Goal: Task Accomplishment & Management: Use online tool/utility

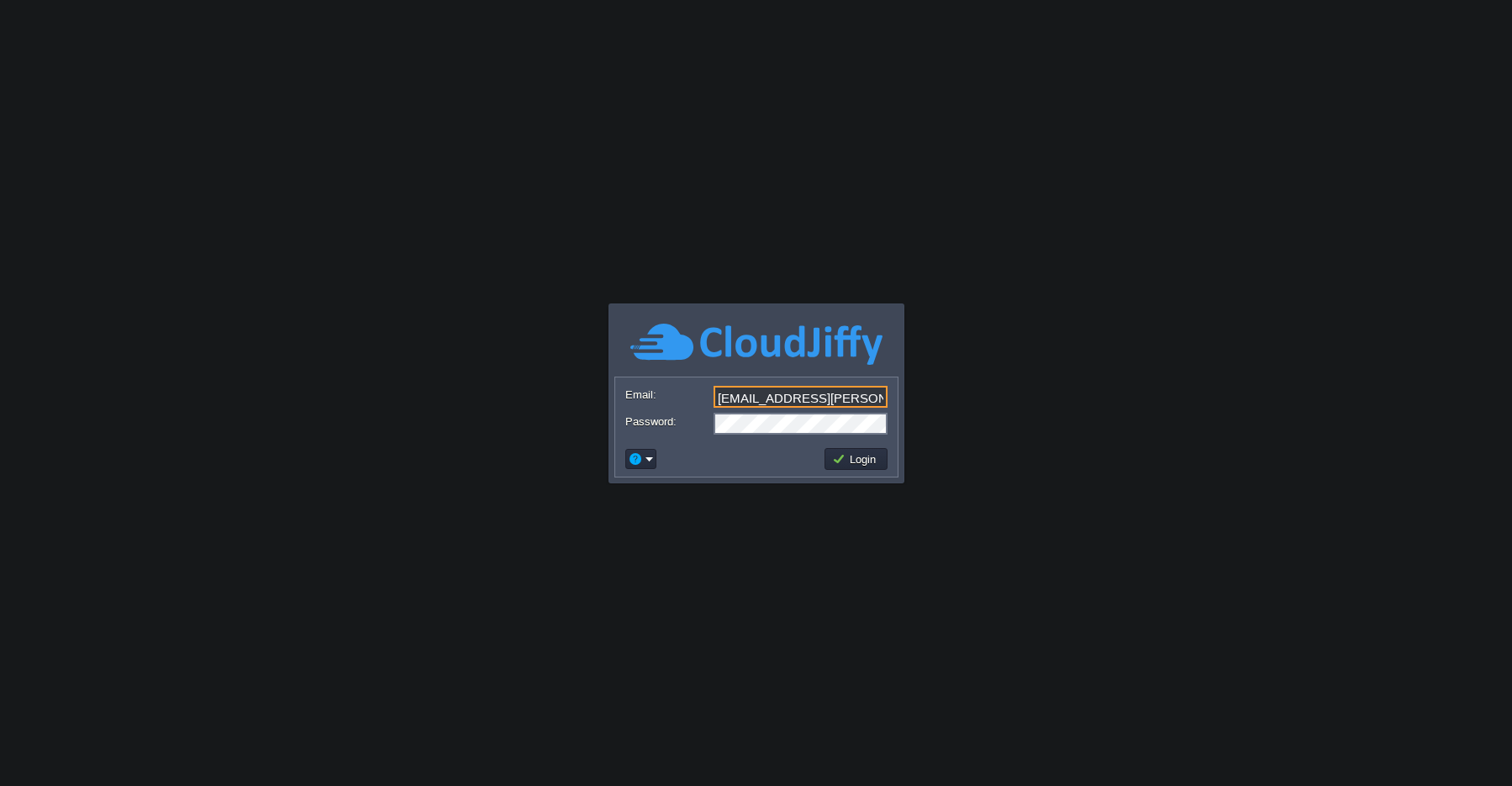
scroll to position [0, 3]
type input "[EMAIL_ADDRESS][PERSON_NAME][DOMAIN_NAME]"
click at [851, 466] on td "Login" at bounding box center [856, 459] width 63 height 22
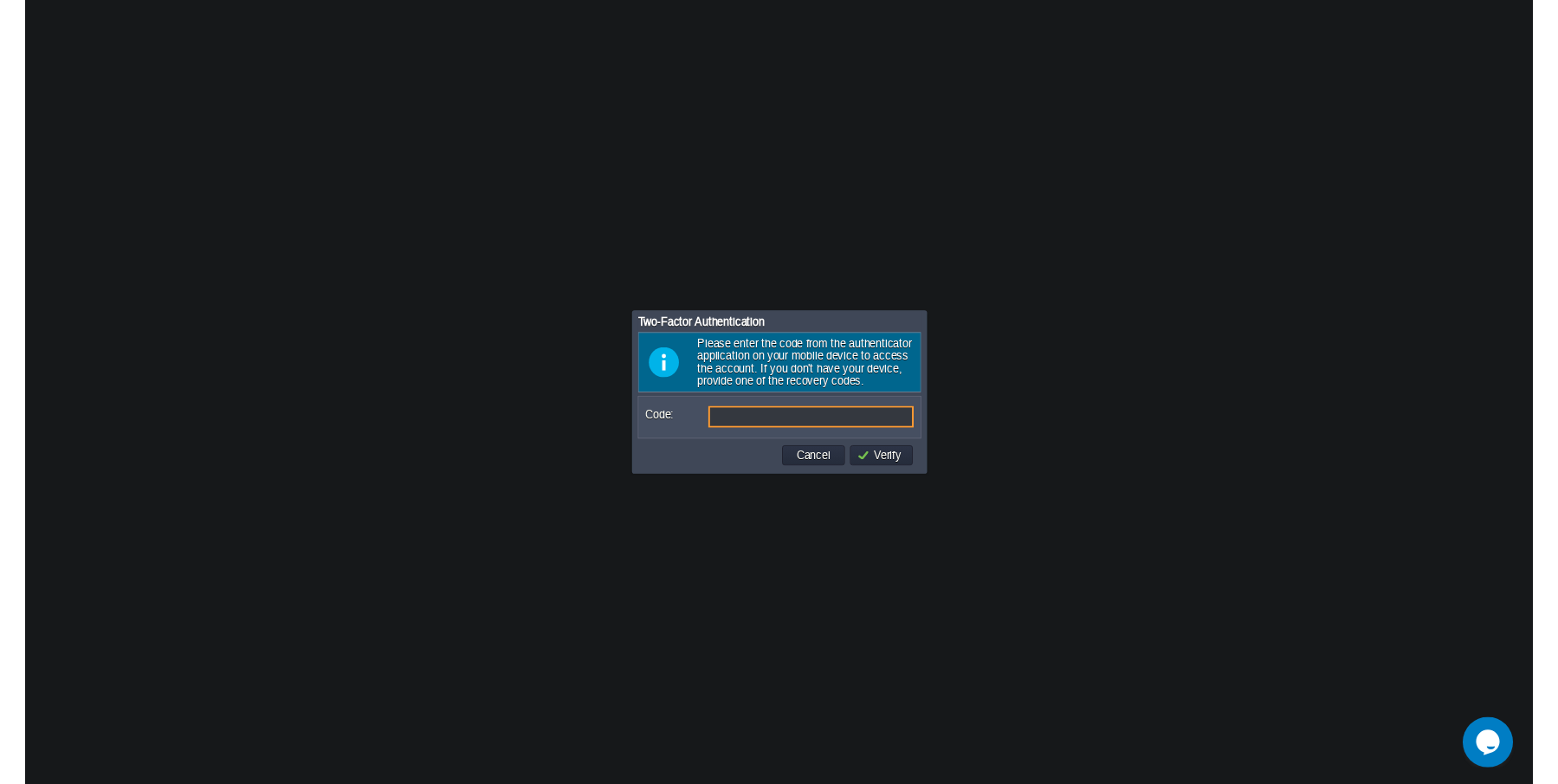
scroll to position [0, 0]
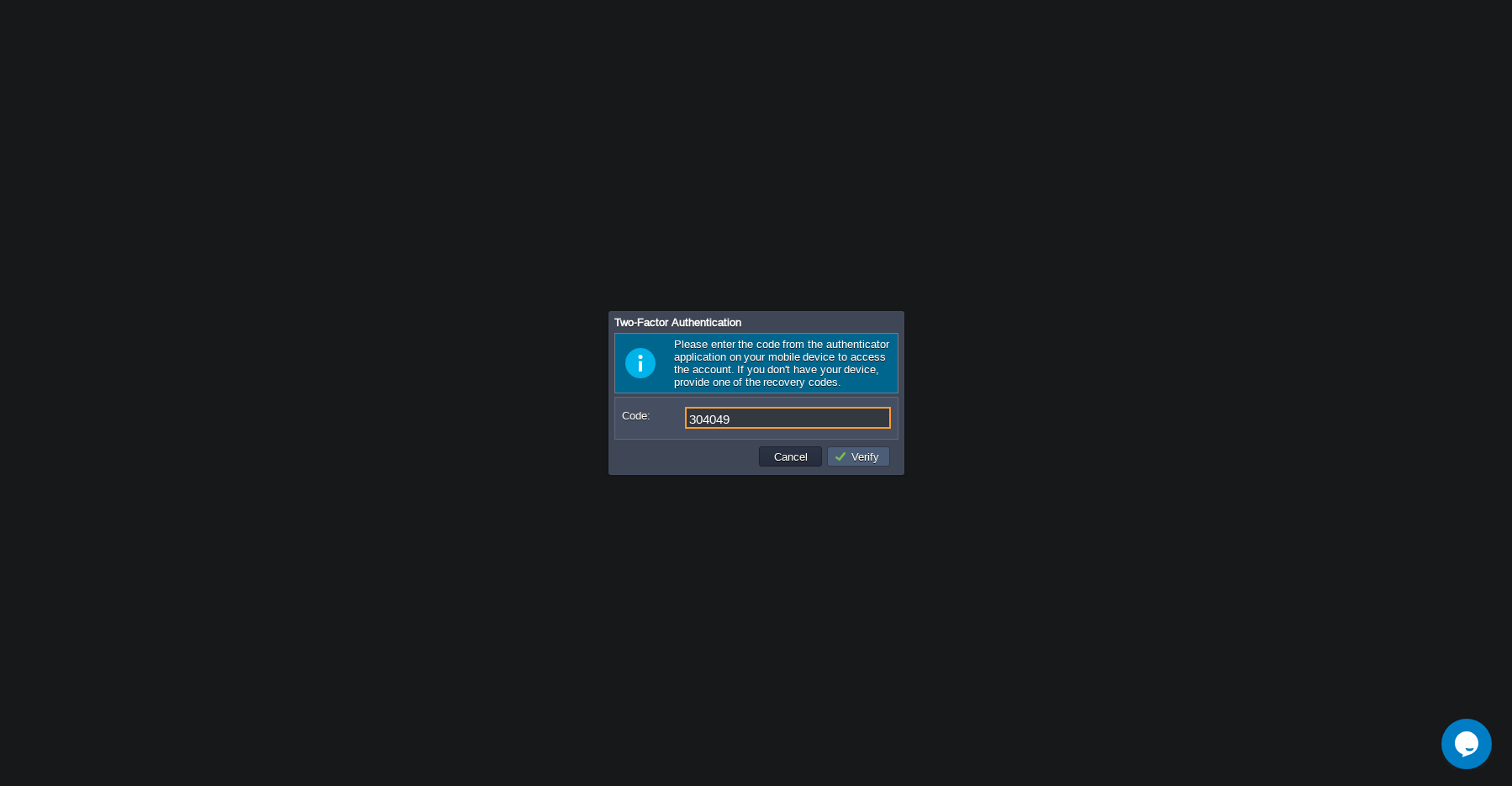
type input "304049"
click at [859, 458] on button "Verify" at bounding box center [858, 456] width 50 height 15
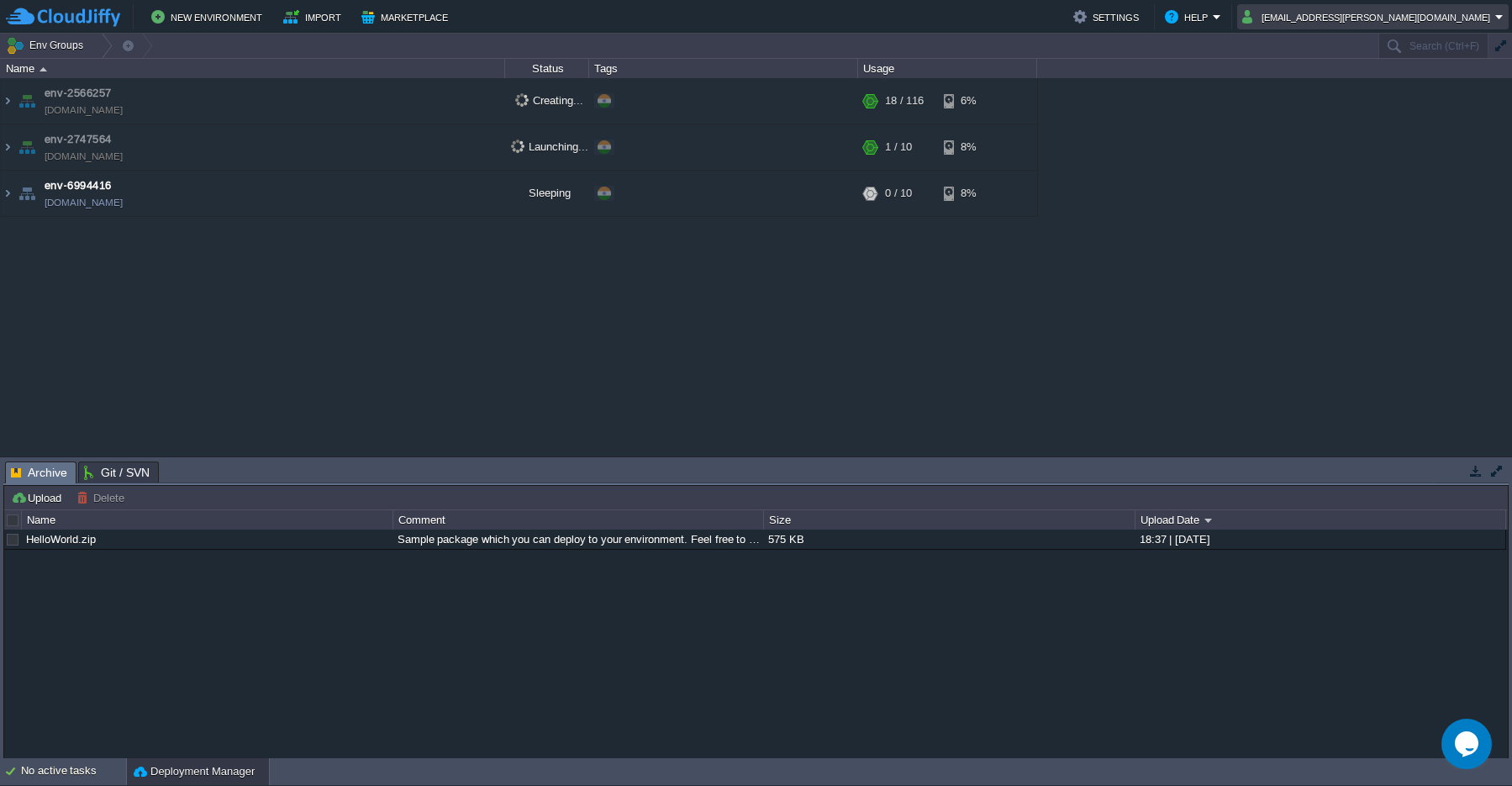
click at [1497, 23] on em "[EMAIL_ADDRESS][PERSON_NAME][DOMAIN_NAME]" at bounding box center [1372, 17] width 262 height 20
click at [488, 333] on div "env-2566257 [DOMAIN_NAME] Creating... + Add to Env Group RAM 12% CPU 1% 18 / 11…" at bounding box center [756, 267] width 1512 height 378
click at [216, 22] on button "New Environment" at bounding box center [209, 17] width 116 height 20
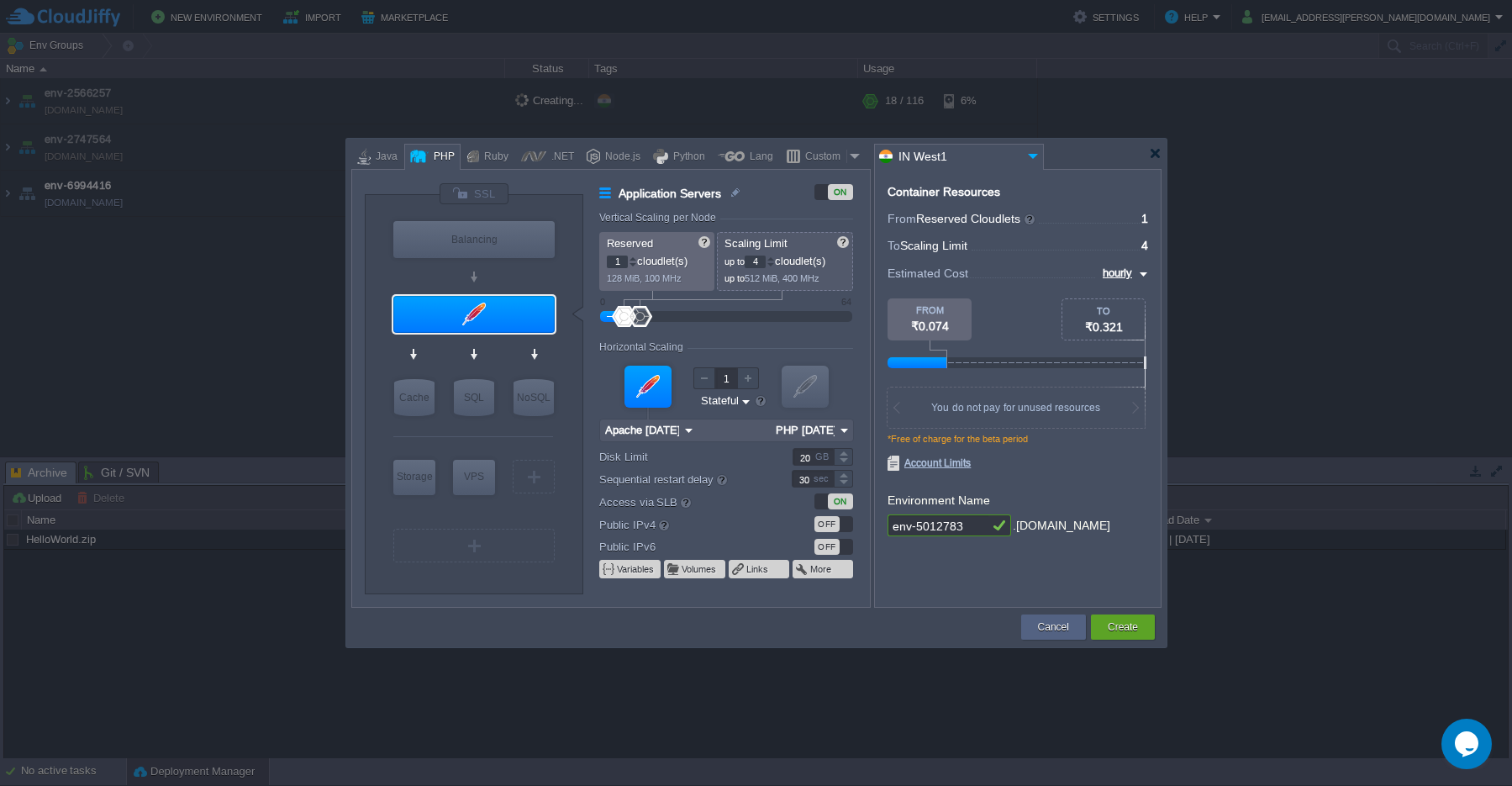
type input "MariaDB 12.0.2"
click at [476, 410] on div "SQL" at bounding box center [474, 398] width 40 height 37
type input "SQL Databases"
type input "4"
type input "6"
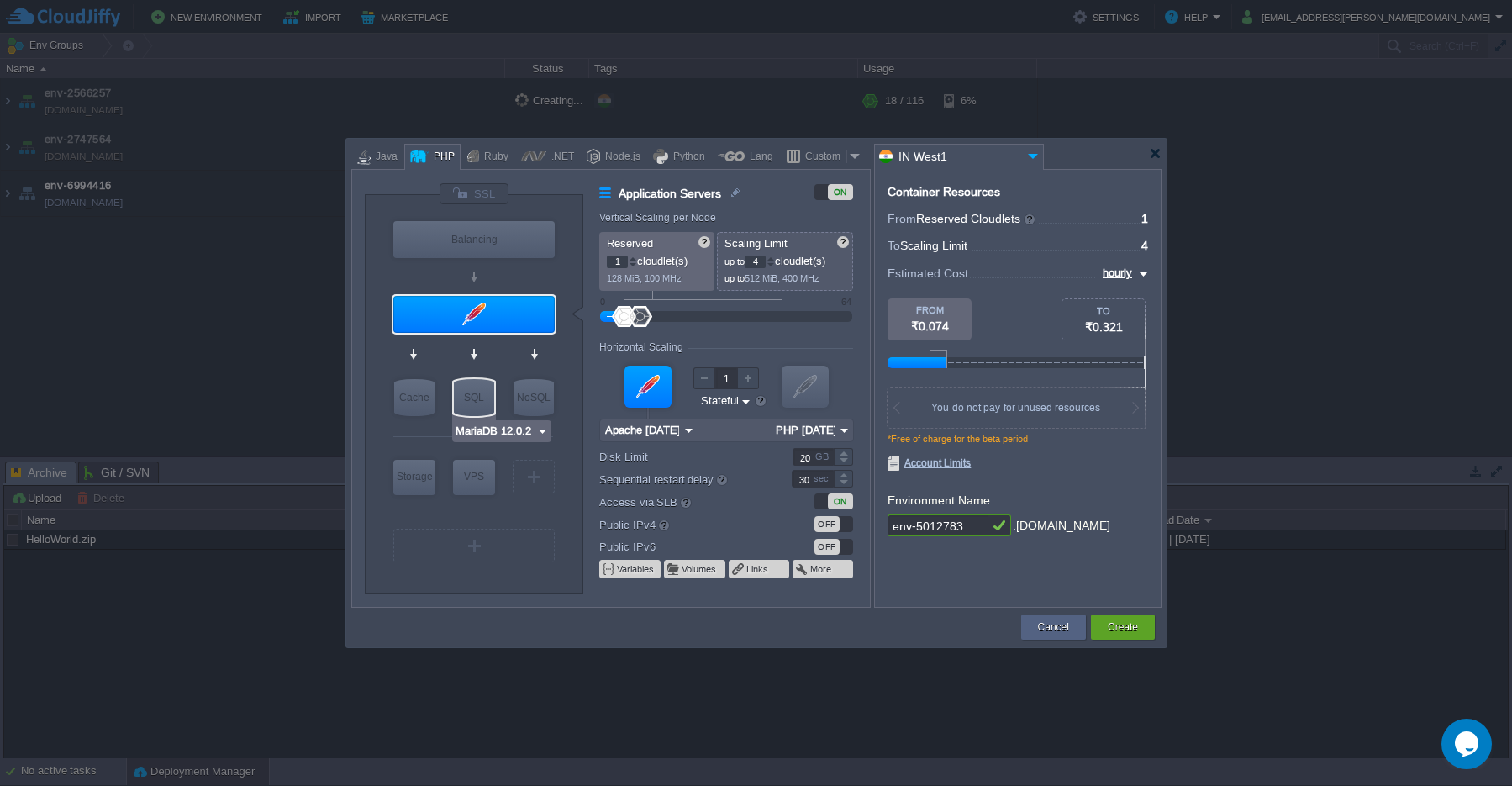
type input "MariaDB 12.0.2"
type input "12.0.2-almalinux-9"
type input "Stateless"
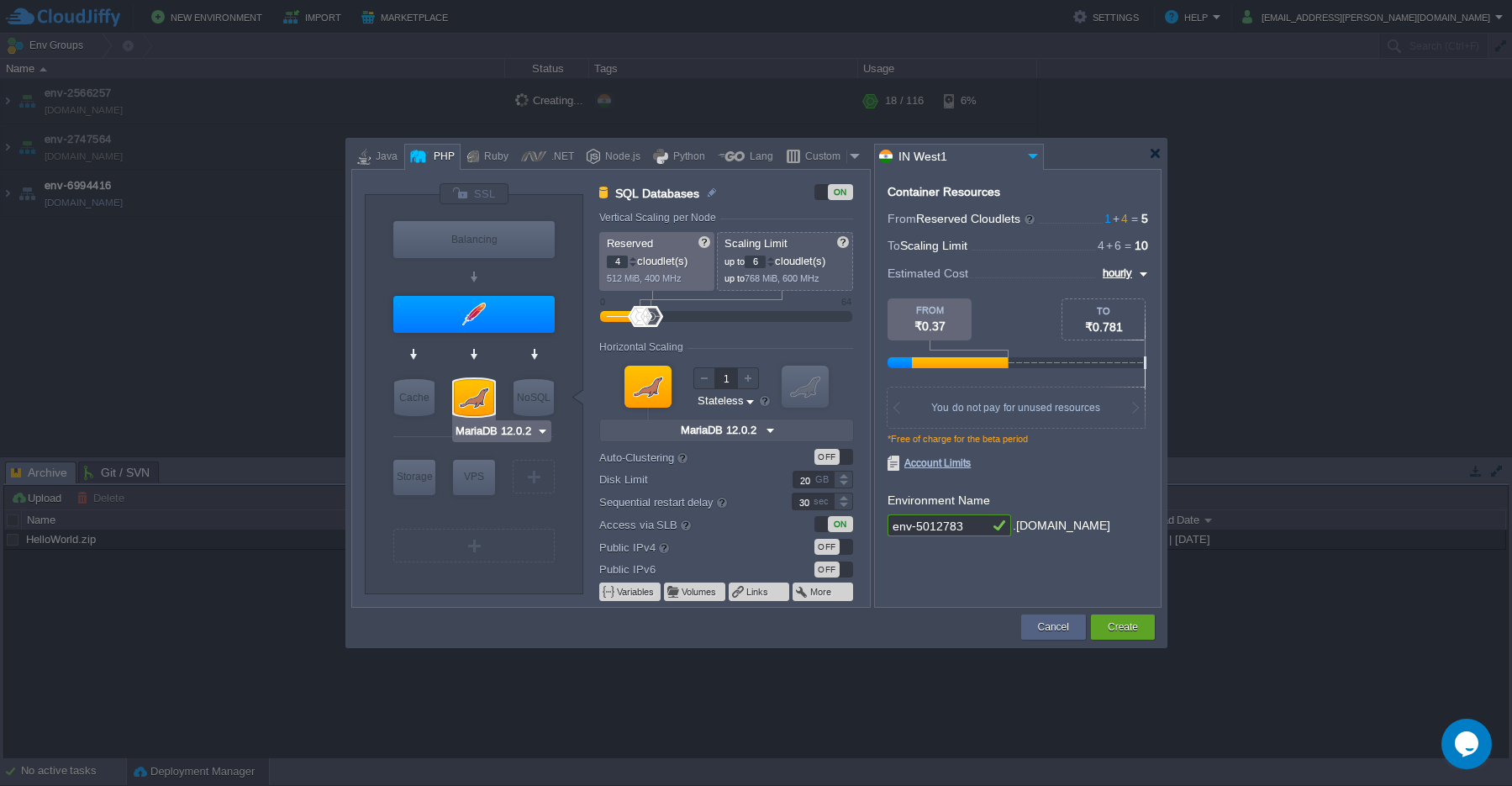
click at [537, 432] on img at bounding box center [543, 432] width 13 height 17
click at [521, 475] on div "MySQL CE" at bounding box center [501, 473] width 93 height 20
type input "MySQL CE 9.4.0"
type input "9.4.0-almalinux-9"
type input "MySQL CE 9.4.0"
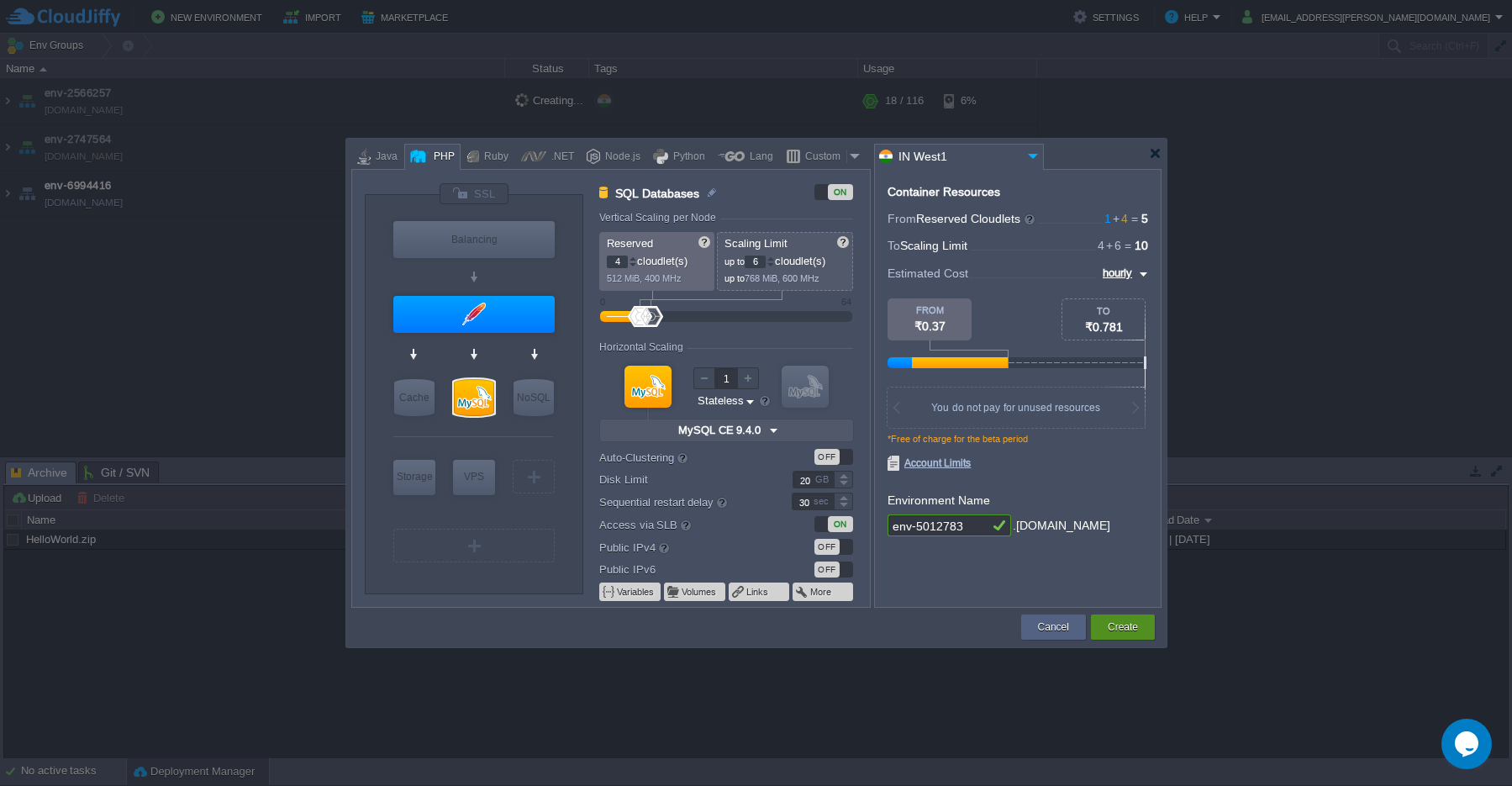
click at [1125, 632] on button "Create" at bounding box center [1123, 627] width 30 height 17
